Goal: Task Accomplishment & Management: Complete application form

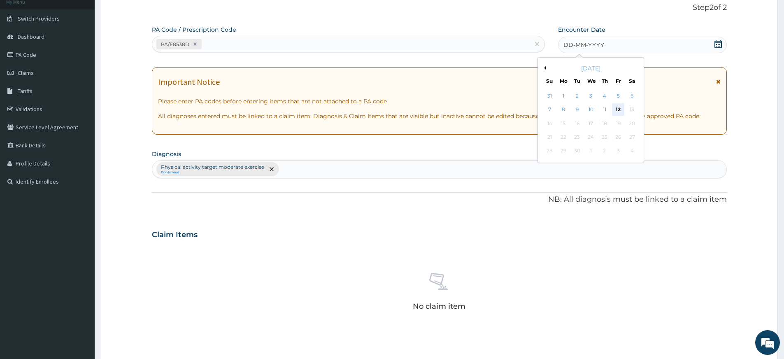
click at [616, 108] on div "12" at bounding box center [618, 110] width 12 height 12
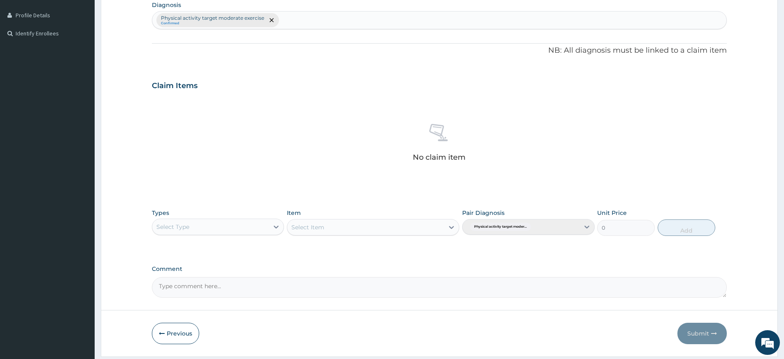
scroll to position [226, 0]
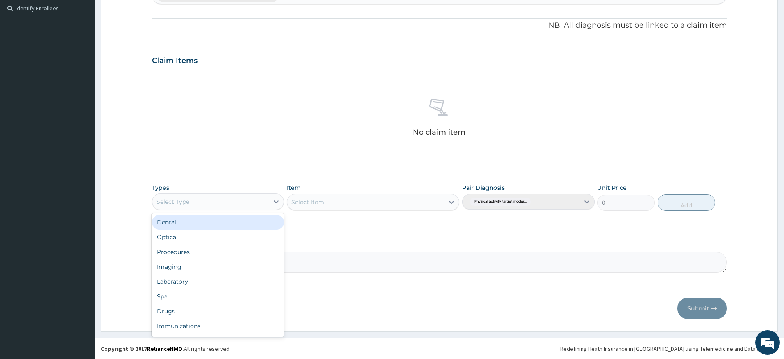
click at [252, 200] on div "Select Type" at bounding box center [210, 201] width 116 height 13
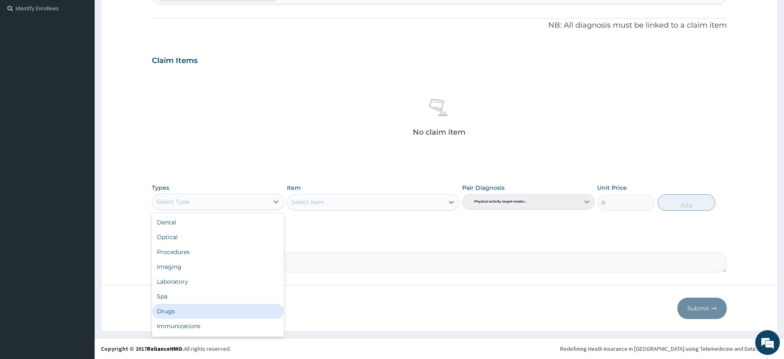
scroll to position [28, 0]
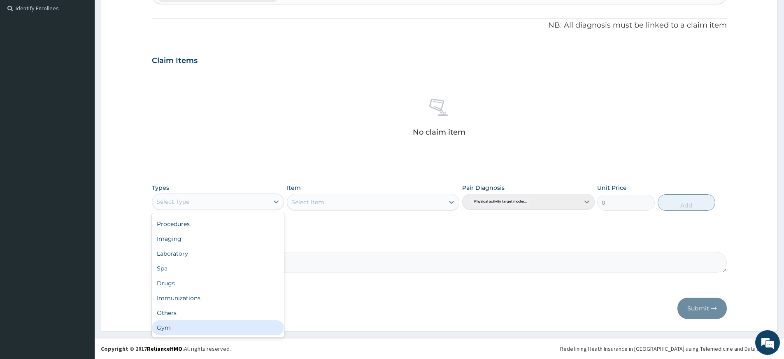
click at [255, 326] on div "Gym" at bounding box center [218, 327] width 132 height 15
click at [345, 201] on div "Select Item" at bounding box center [373, 202] width 172 height 16
click at [349, 202] on div "Select Item" at bounding box center [373, 202] width 172 height 16
click at [369, 211] on div "Types Gym Item Select Item Pair Diagnosis Physical activity target moder... Uni…" at bounding box center [439, 196] width 575 height 35
click at [372, 207] on div "Select Item" at bounding box center [373, 202] width 172 height 16
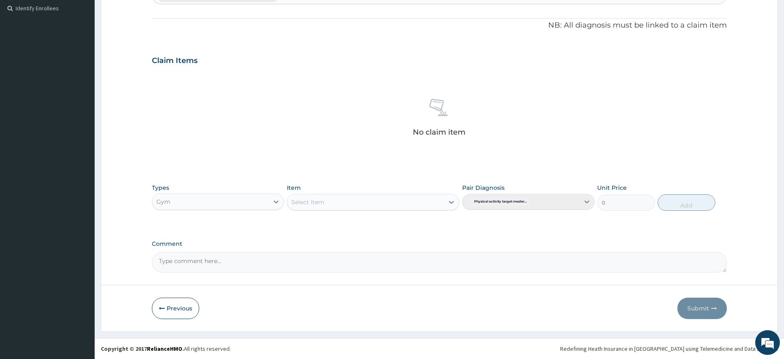
click at [376, 204] on div "Select Item" at bounding box center [365, 201] width 157 height 13
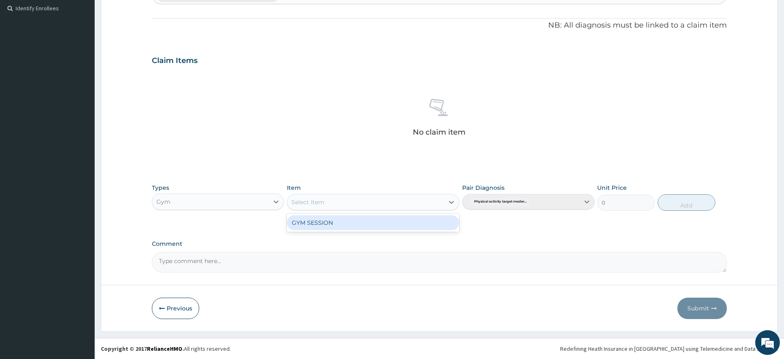
click at [378, 224] on div "GYM SESSION" at bounding box center [373, 222] width 172 height 15
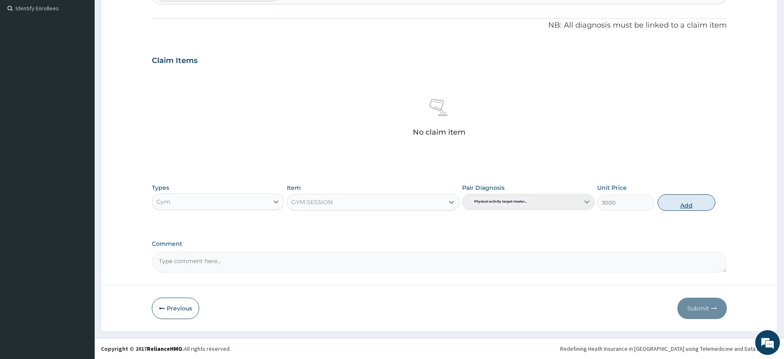
click at [685, 205] on button "Add" at bounding box center [686, 202] width 58 height 16
type input "0"
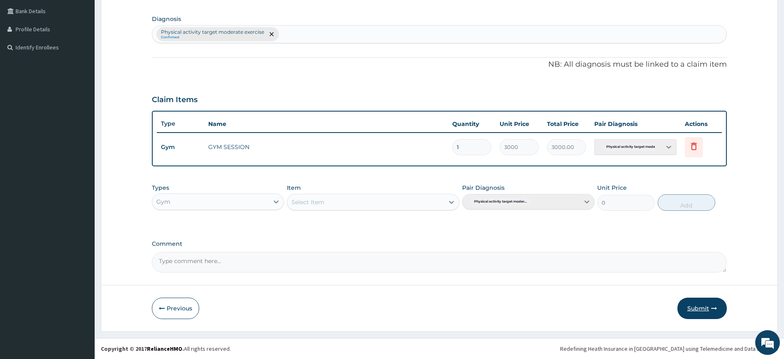
click at [689, 301] on button "Submit" at bounding box center [701, 307] width 49 height 21
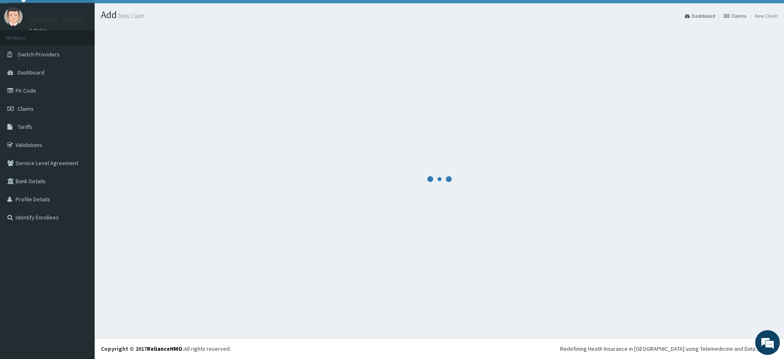
scroll to position [187, 0]
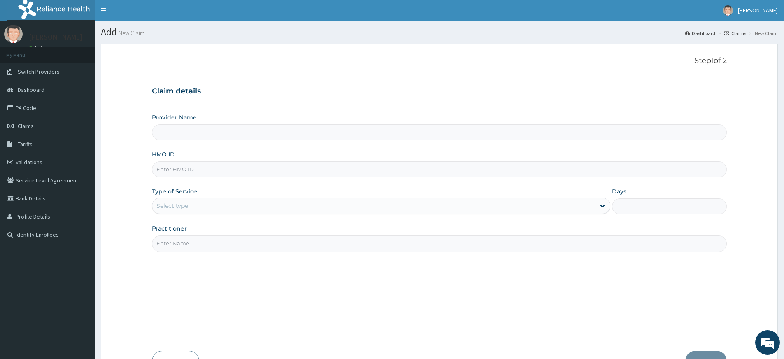
type input "Pure Fitness Africa | Lekki (fka Fitness Central)"
type input "1"
click at [190, 243] on input "Practitioner" at bounding box center [439, 243] width 575 height 16
type input "pure fitness africa"
click at [204, 167] on input "HMO ID" at bounding box center [439, 169] width 575 height 16
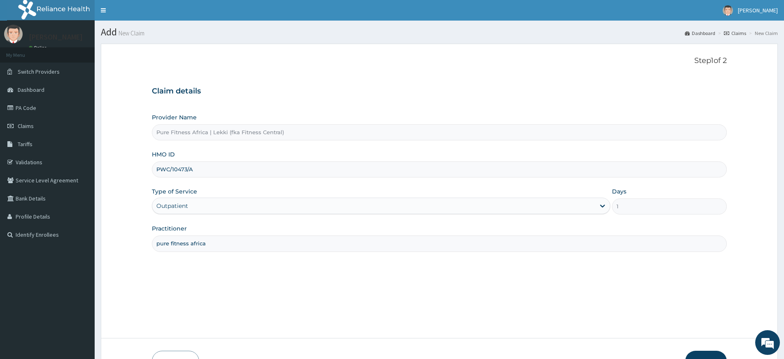
click at [186, 168] on input "PWC/10473/A" at bounding box center [439, 169] width 575 height 16
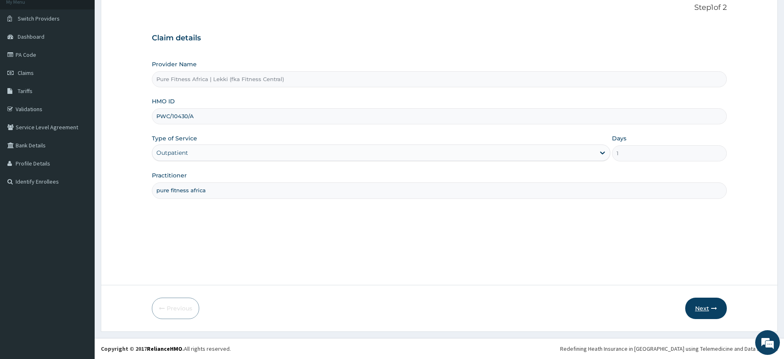
type input "PWC/10430/A"
click at [698, 310] on button "Next" at bounding box center [706, 307] width 42 height 21
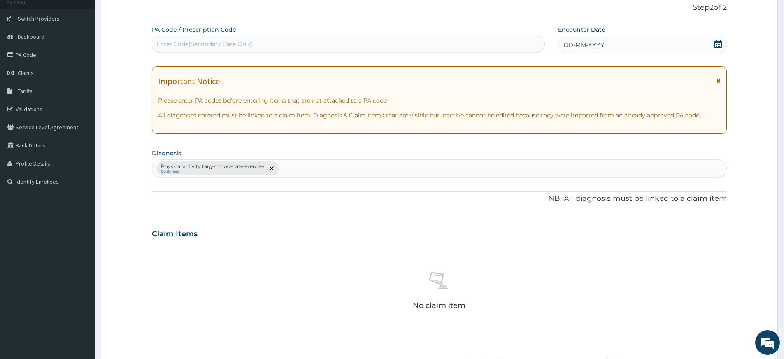
click at [339, 53] on div "PA Code / Prescription Code Enter Code(Secondary Care Only)" at bounding box center [348, 40] width 393 height 28
click at [338, 46] on div "Enter Code(Secondary Care Only)" at bounding box center [348, 43] width 392 height 13
type input "PA/8093F6"
click at [717, 43] on icon at bounding box center [717, 44] width 7 height 8
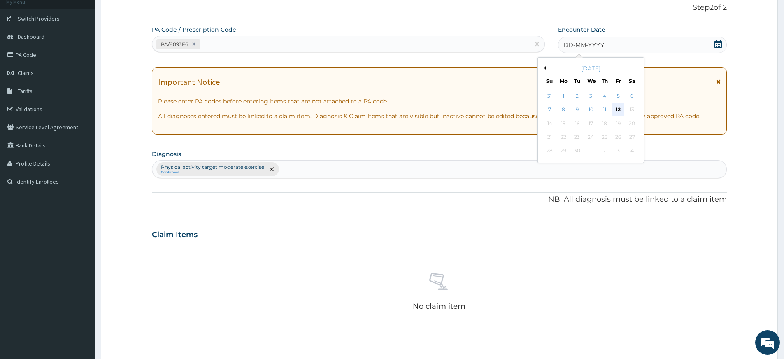
click at [620, 110] on div "12" at bounding box center [618, 110] width 12 height 12
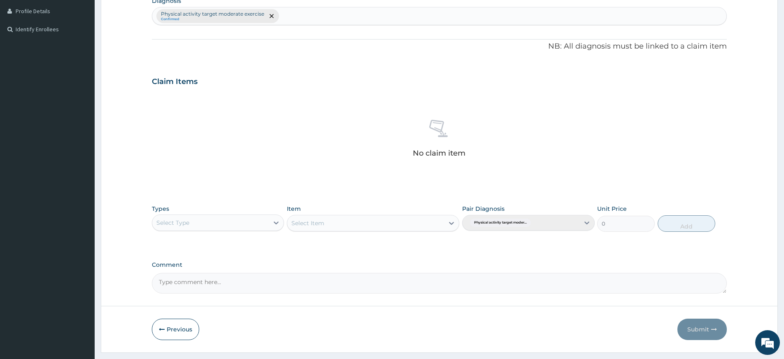
scroll to position [226, 0]
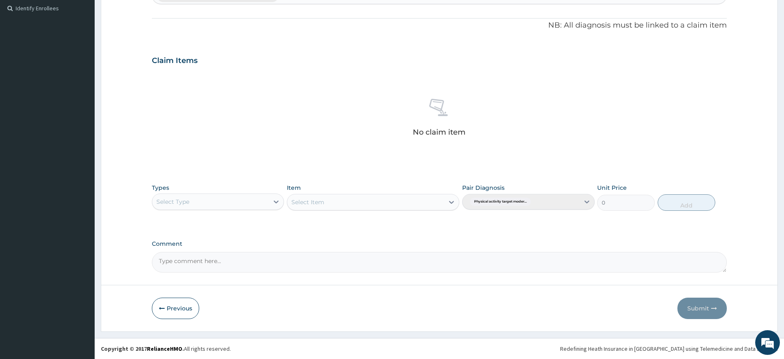
click at [249, 196] on div "Select Type" at bounding box center [210, 201] width 116 height 13
click at [226, 331] on div "Gym" at bounding box center [218, 327] width 132 height 15
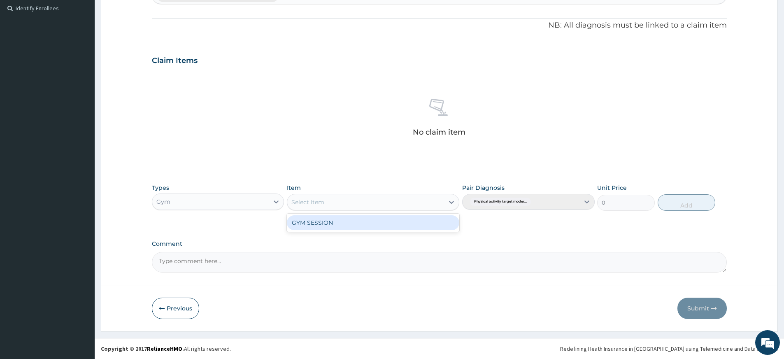
click at [325, 203] on div "Select Item" at bounding box center [365, 201] width 157 height 13
click at [341, 231] on div "GYM SESSION" at bounding box center [373, 222] width 172 height 18
click at [344, 227] on div "GYM SESSION" at bounding box center [373, 222] width 172 height 15
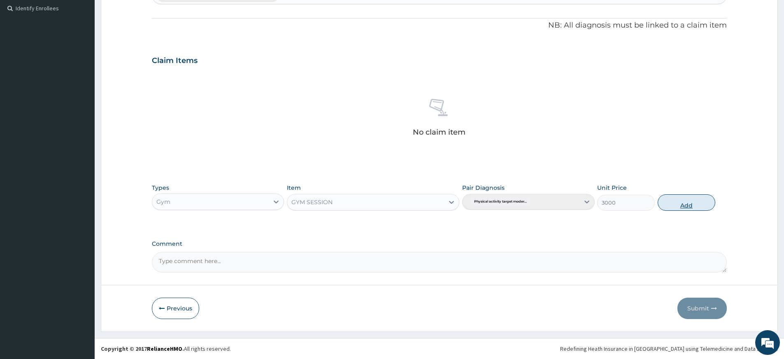
click at [703, 201] on button "Add" at bounding box center [686, 202] width 58 height 16
type input "0"
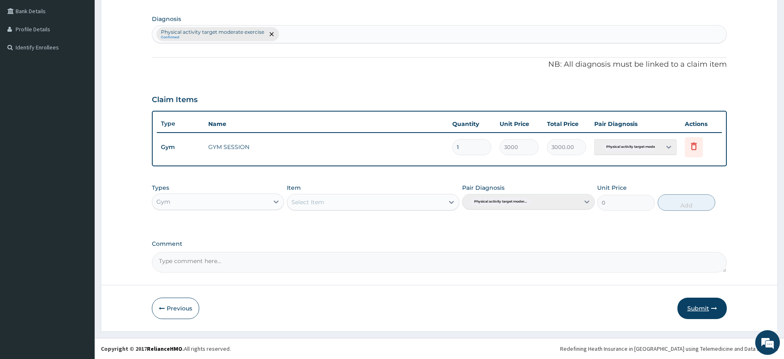
click at [705, 301] on button "Submit" at bounding box center [701, 307] width 49 height 21
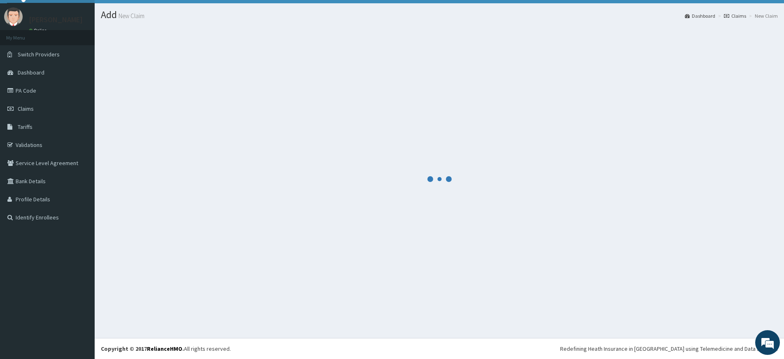
scroll to position [187, 0]
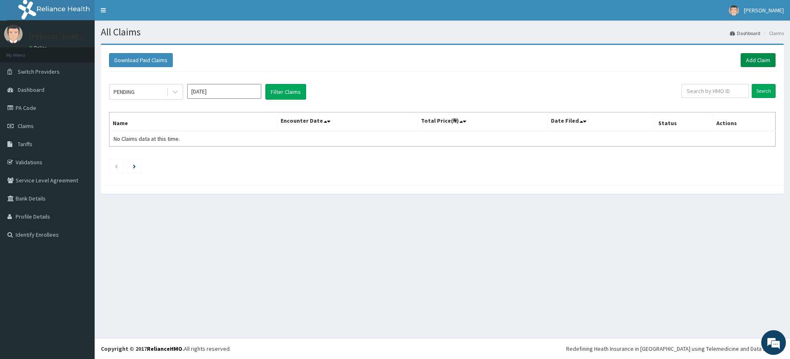
click at [746, 58] on link "Add Claim" at bounding box center [757, 60] width 35 height 14
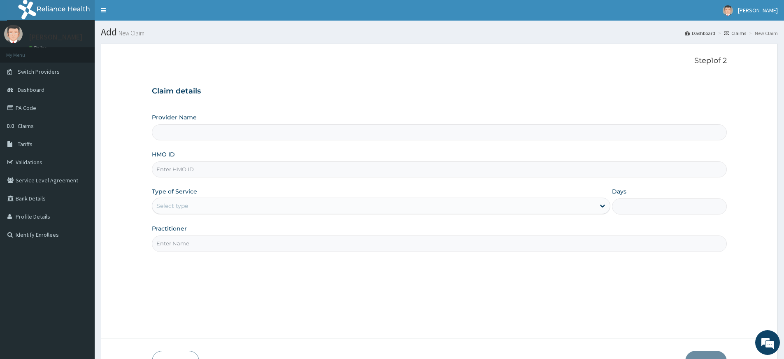
type input "Pure Fitness Africa | Lekki (fka Fitness Central)"
type input "1"
click at [230, 240] on input "Practitioner" at bounding box center [439, 243] width 575 height 16
type input "pure fitness africa"
click at [235, 169] on input "HMO ID" at bounding box center [439, 169] width 575 height 16
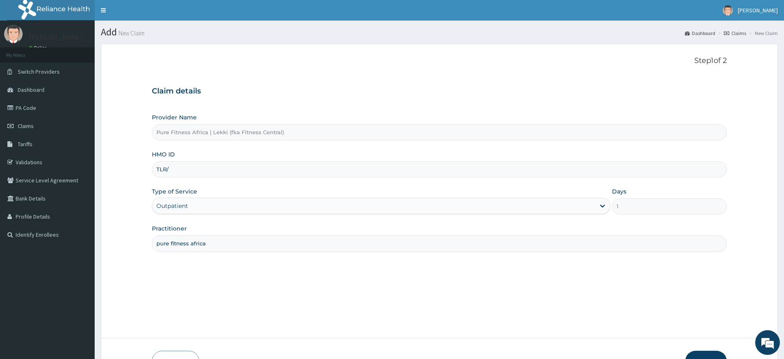
type input "TLR/10154/A"
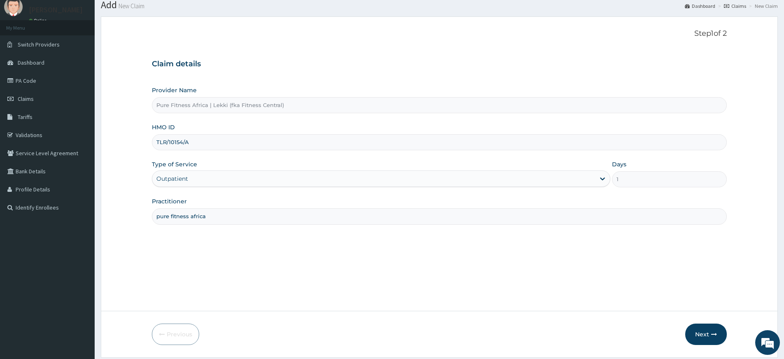
scroll to position [53, 0]
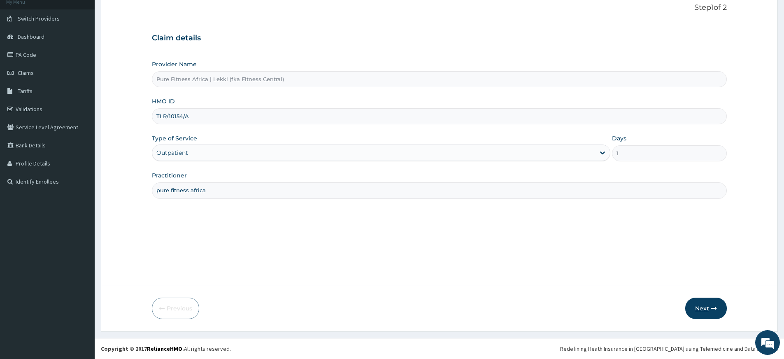
click at [714, 304] on button "Next" at bounding box center [706, 307] width 42 height 21
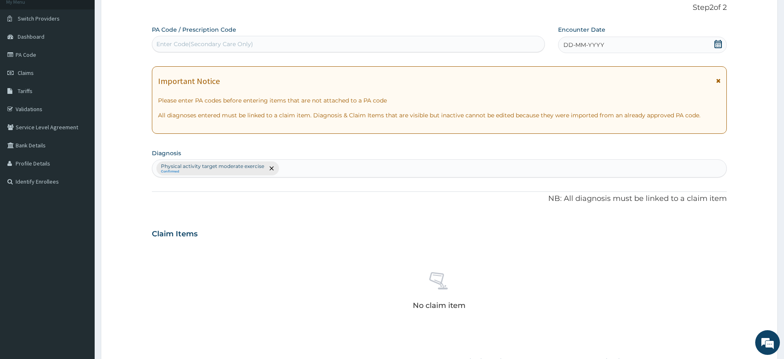
click at [314, 44] on div "Enter Code(Secondary Care Only)" at bounding box center [348, 43] width 392 height 13
type input "PA/63EE7D"
click at [616, 42] on div "DD-MM-YYYY" at bounding box center [642, 45] width 168 height 16
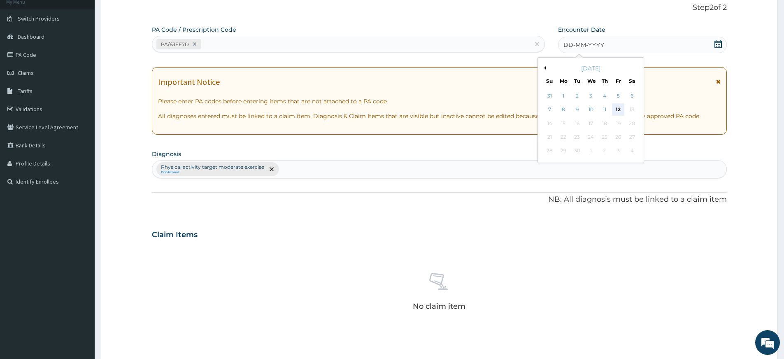
click at [617, 109] on div "12" at bounding box center [618, 110] width 12 height 12
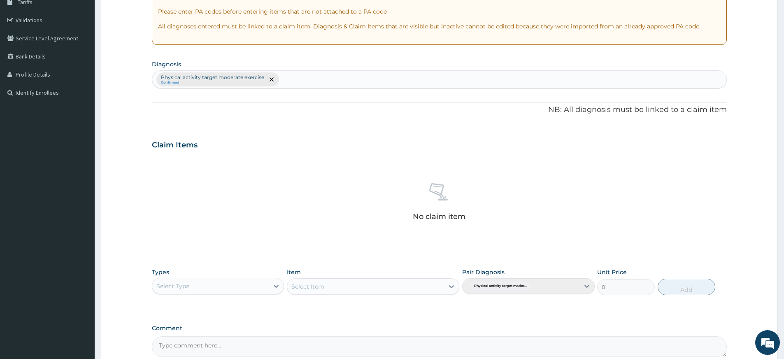
scroll to position [226, 0]
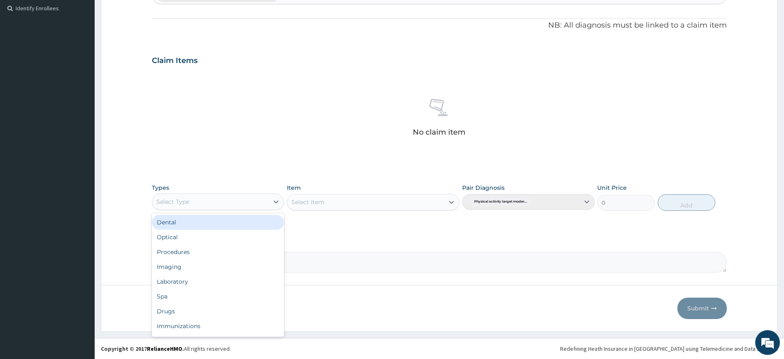
click at [239, 204] on div "Select Type" at bounding box center [210, 201] width 116 height 13
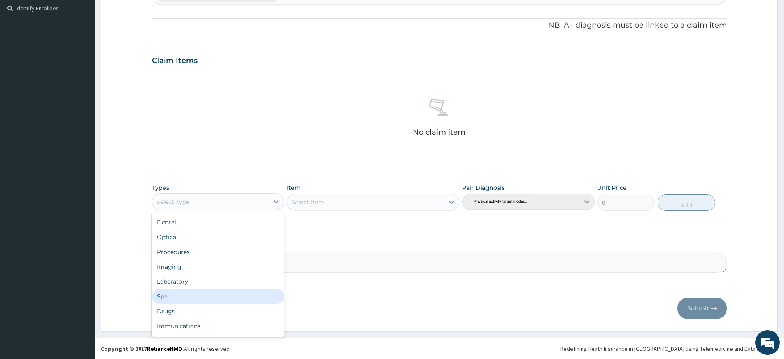
scroll to position [28, 0]
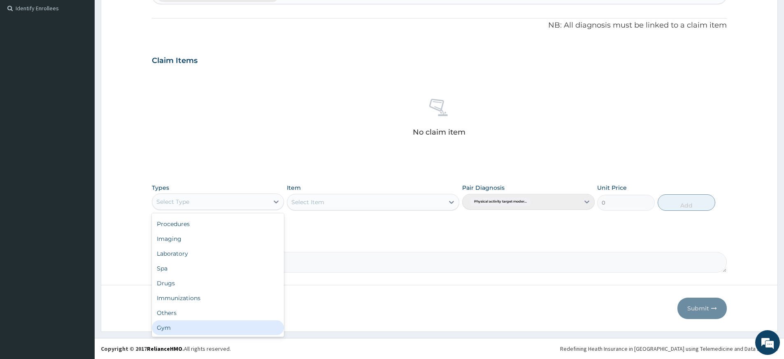
click at [248, 323] on div "Gym" at bounding box center [218, 327] width 132 height 15
click at [324, 202] on div "Select Item" at bounding box center [373, 202] width 172 height 16
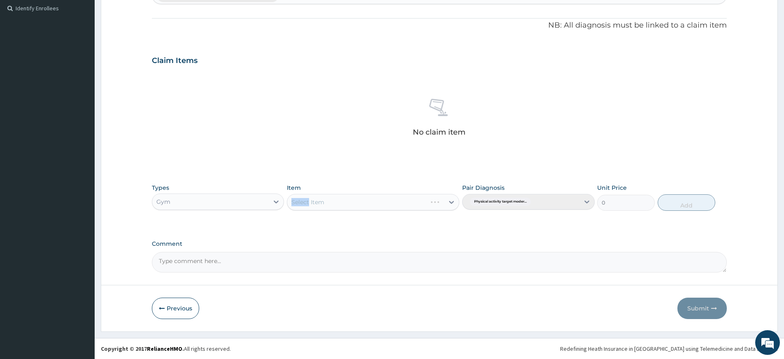
click at [324, 202] on div "Select Item" at bounding box center [373, 202] width 172 height 16
click at [328, 199] on div "Select Item" at bounding box center [373, 202] width 172 height 16
click at [343, 205] on div "Select Item" at bounding box center [373, 202] width 172 height 16
click at [348, 202] on div "Select Item" at bounding box center [365, 201] width 157 height 13
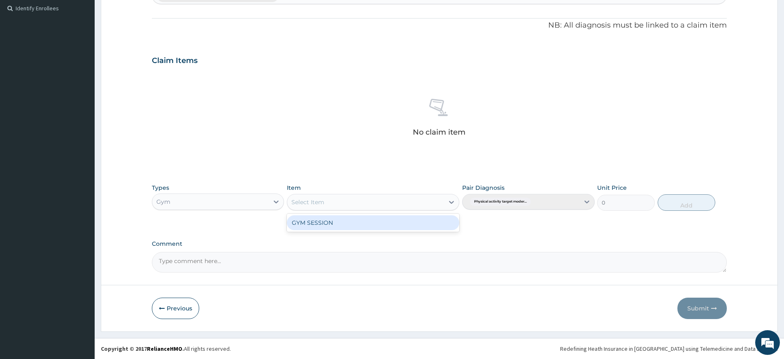
click at [350, 224] on div "GYM SESSION" at bounding box center [373, 222] width 172 height 15
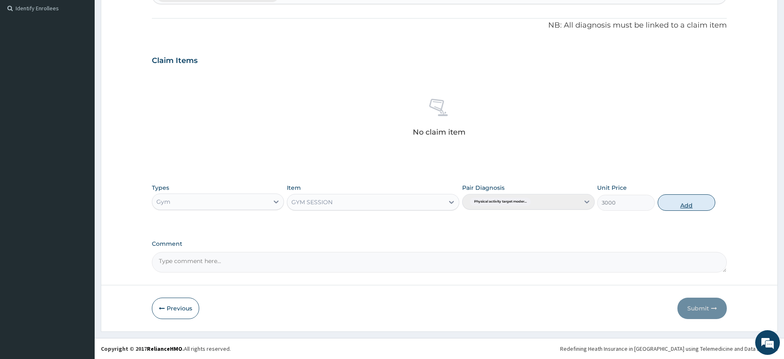
click at [686, 206] on button "Add" at bounding box center [686, 202] width 58 height 16
type input "0"
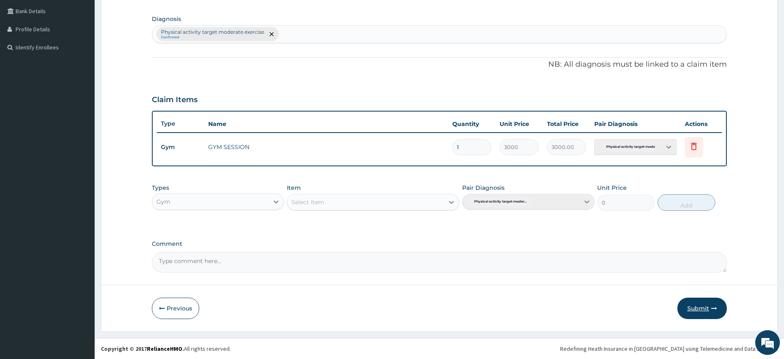
click at [692, 308] on button "Submit" at bounding box center [701, 307] width 49 height 21
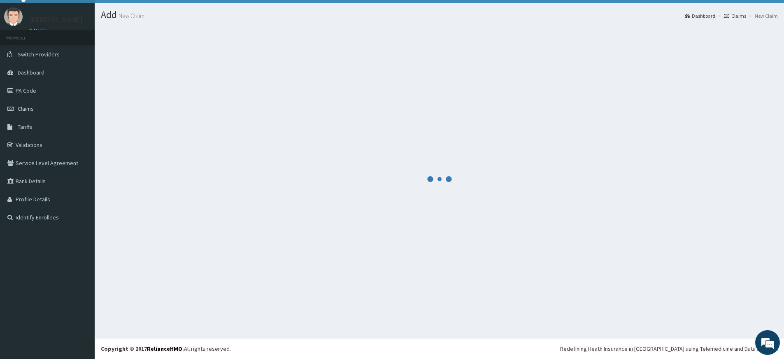
scroll to position [187, 0]
